Goal: Check status

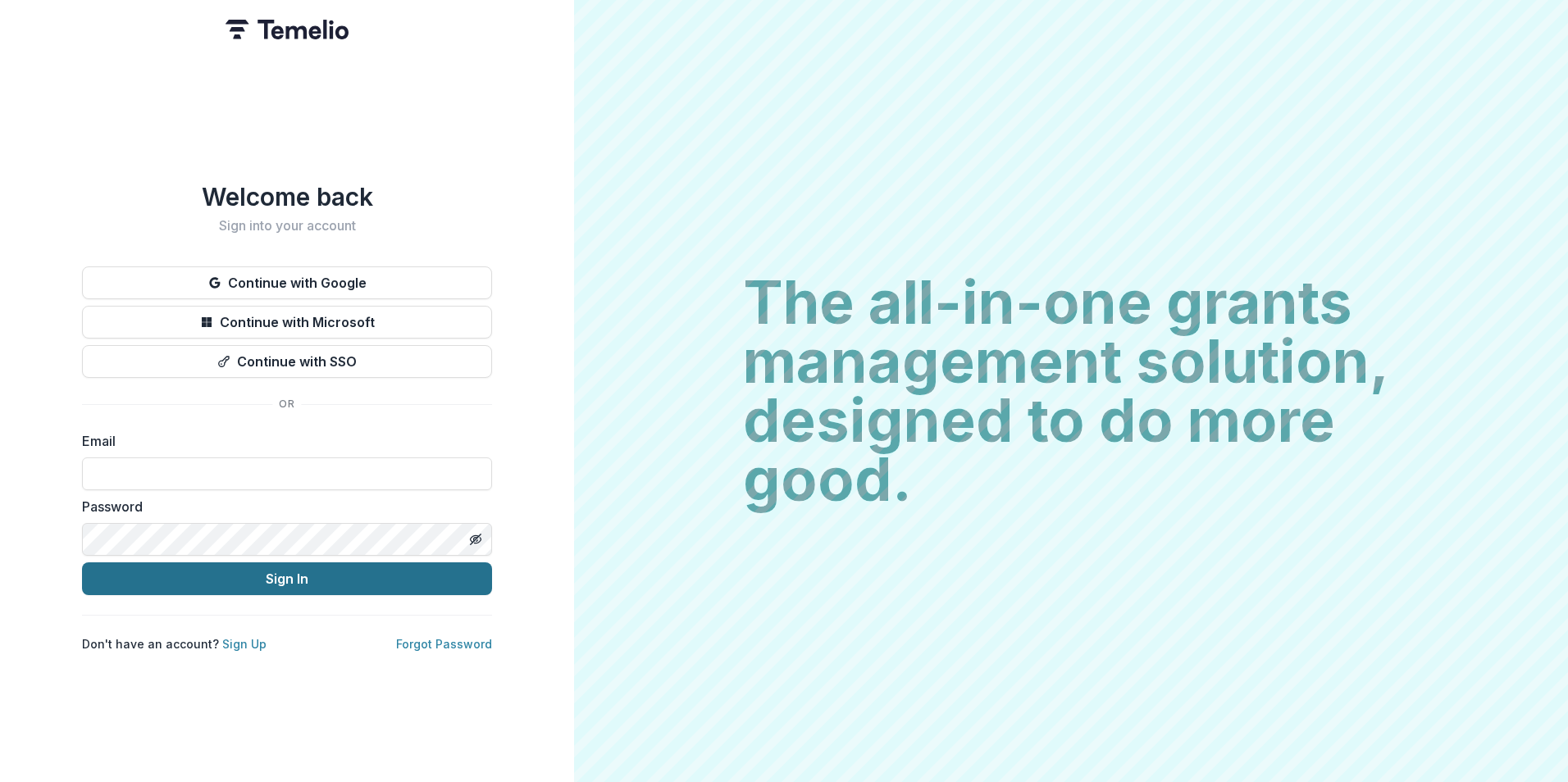
type input "**********"
click at [209, 580] on button "Sign In" at bounding box center [287, 578] width 410 height 33
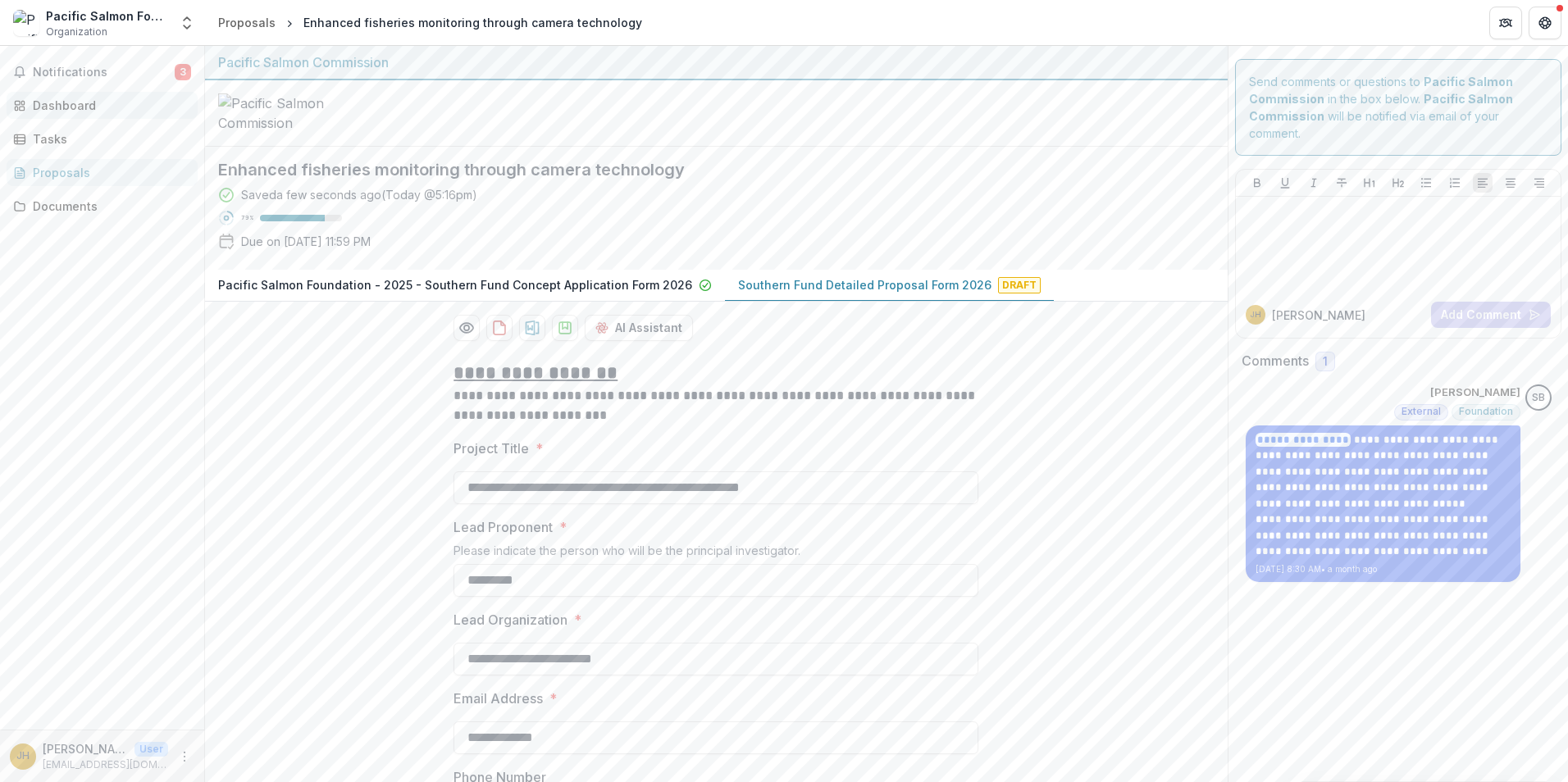
drag, startPoint x: 52, startPoint y: 102, endPoint x: 168, endPoint y: 112, distance: 116.4
click at [52, 102] on div "Dashboard" at bounding box center [108, 105] width 151 height 17
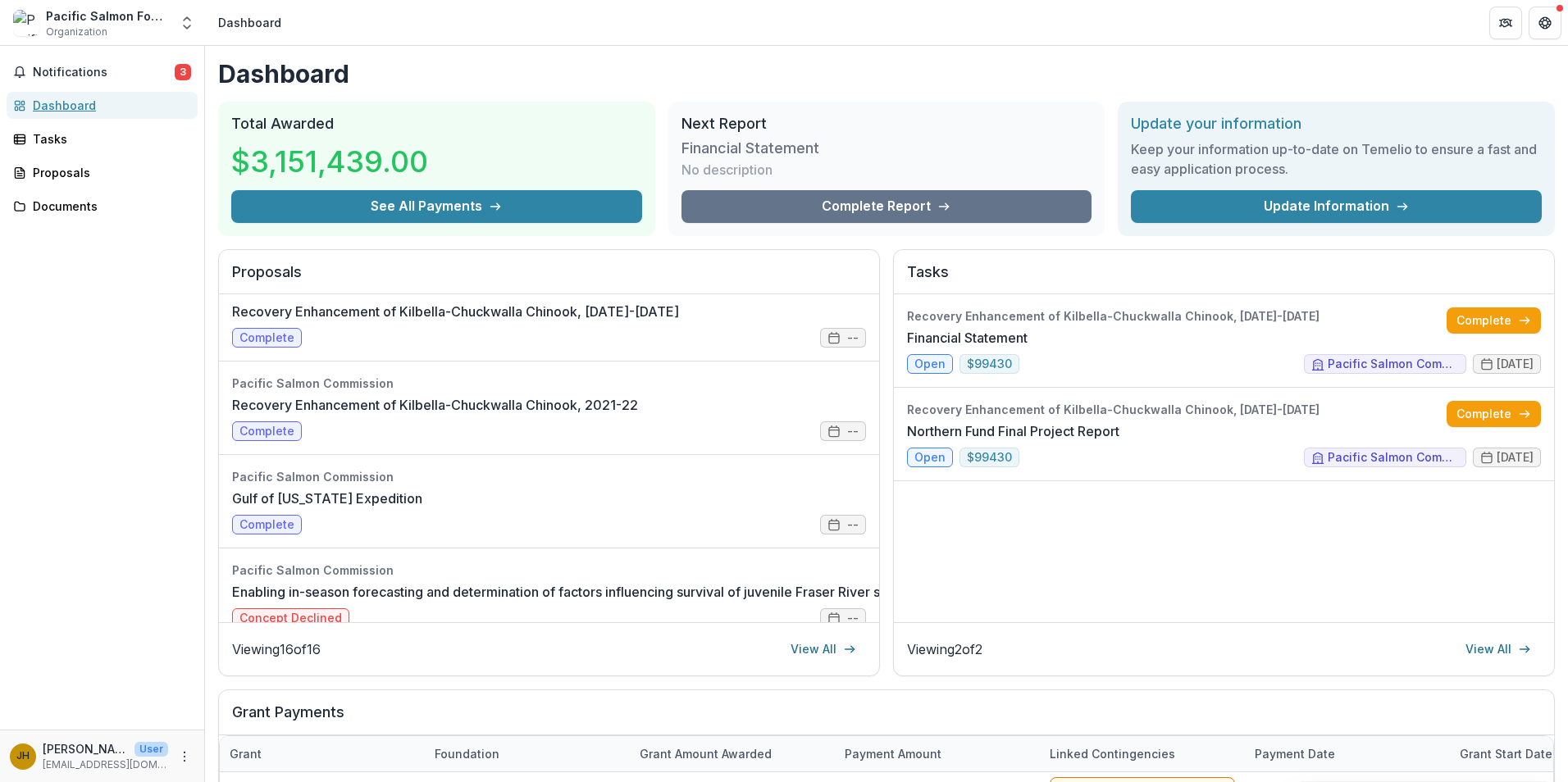
scroll to position [410, 0]
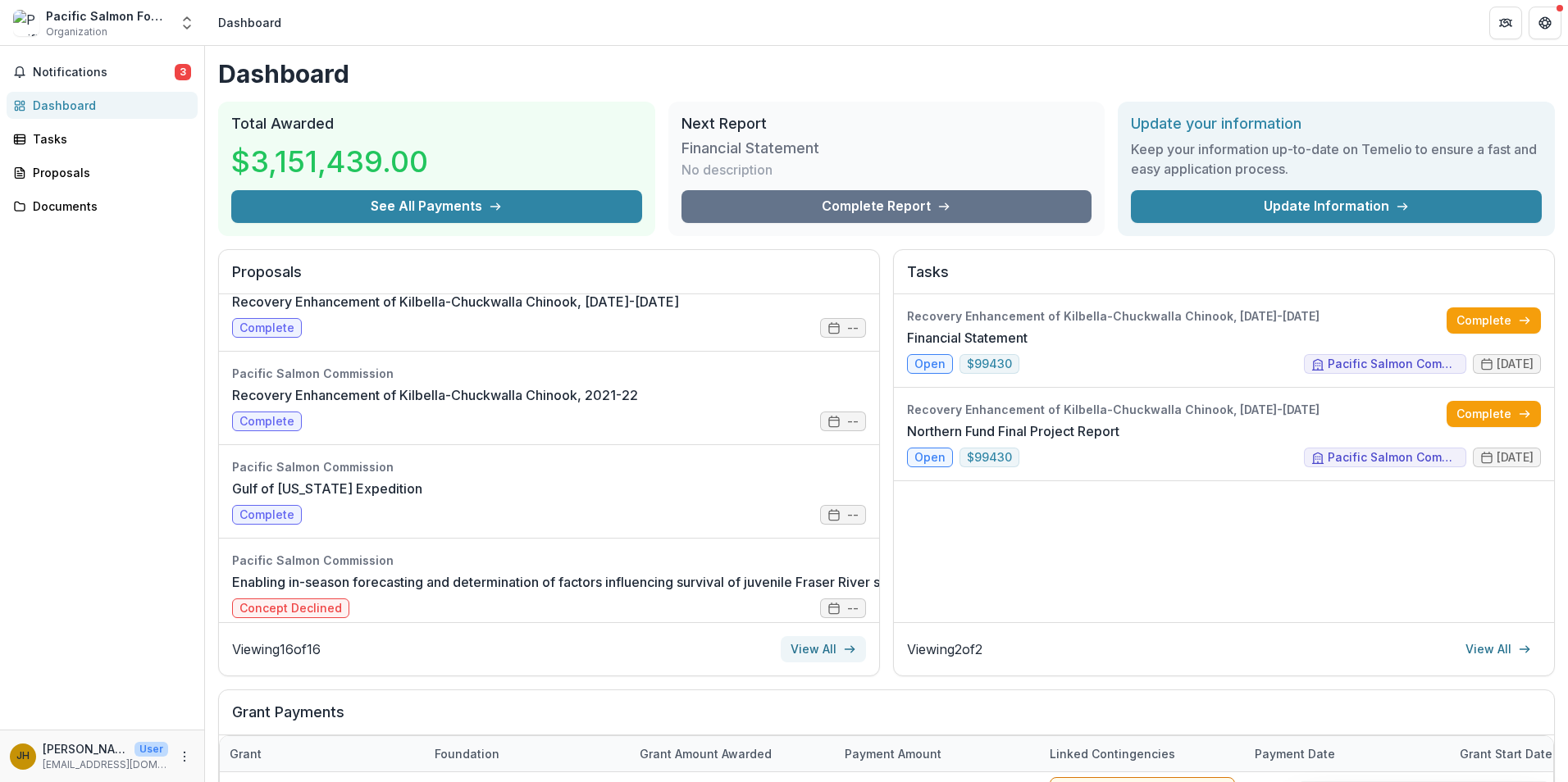
click at [843, 655] on icon at bounding box center [849, 649] width 13 height 13
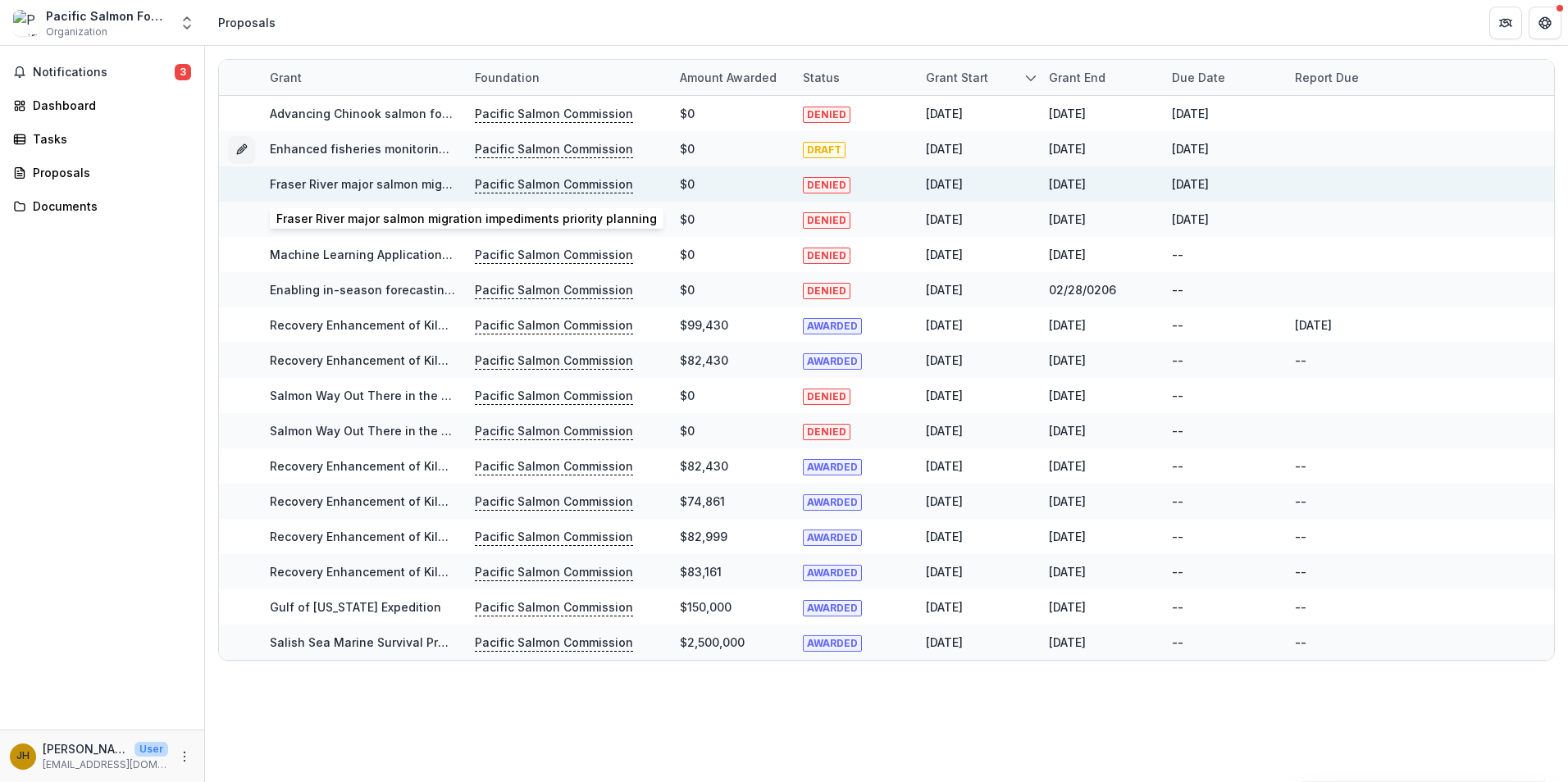
click at [323, 190] on link "Fraser River major salmon migration impediments priority planning" at bounding box center [460, 184] width 381 height 14
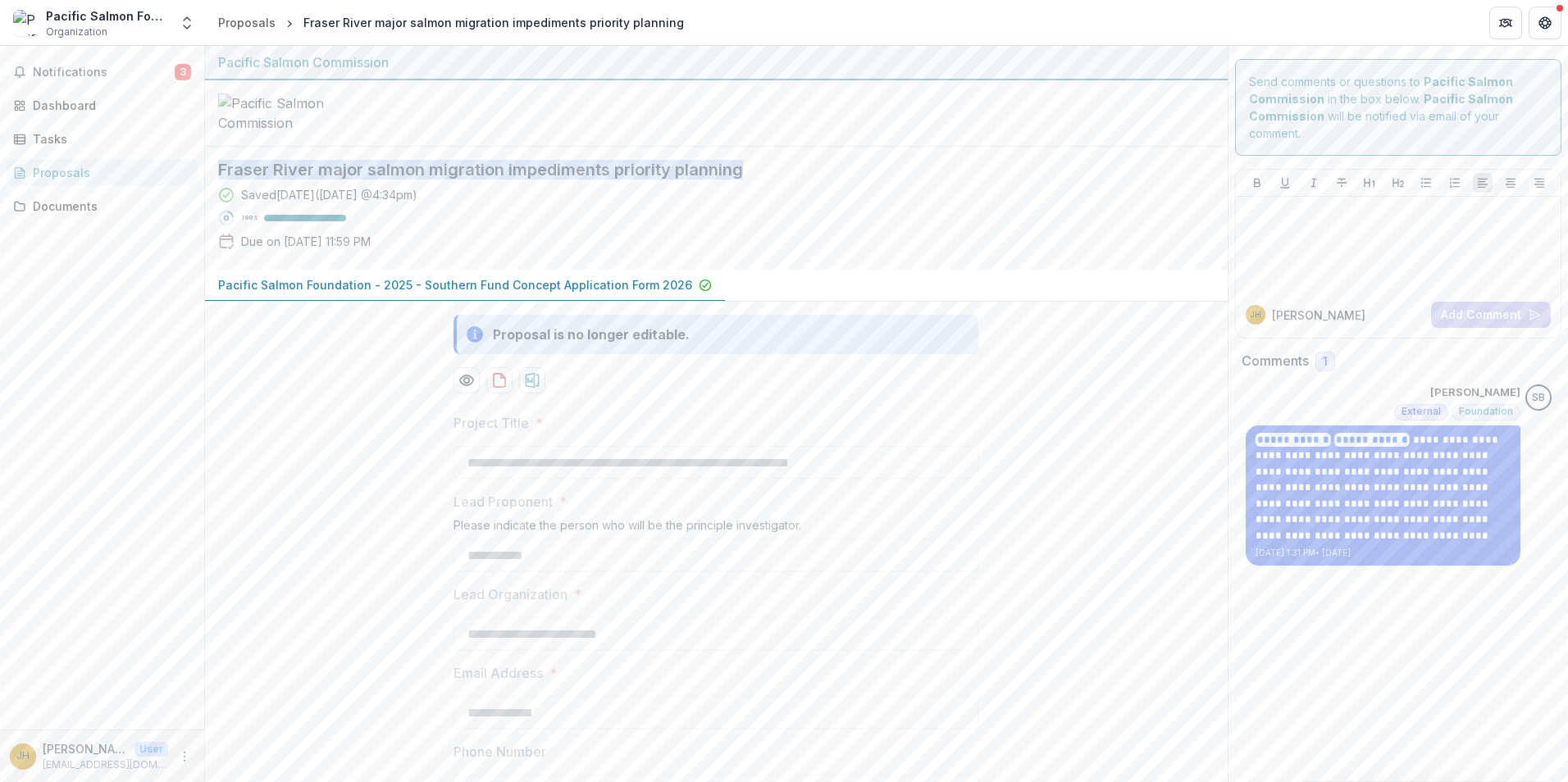
drag, startPoint x: 218, startPoint y: 301, endPoint x: 752, endPoint y: 296, distance: 534.0
click at [752, 180] on h2 "Fraser River major salmon migration impediments priority planning" at bounding box center [703, 170] width 970 height 20
drag, startPoint x: 752, startPoint y: 296, endPoint x: 670, endPoint y: 301, distance: 82.2
copy h2 "Fraser River major salmon migration impediments priority planning"
